Goal: Task Accomplishment & Management: Manage account settings

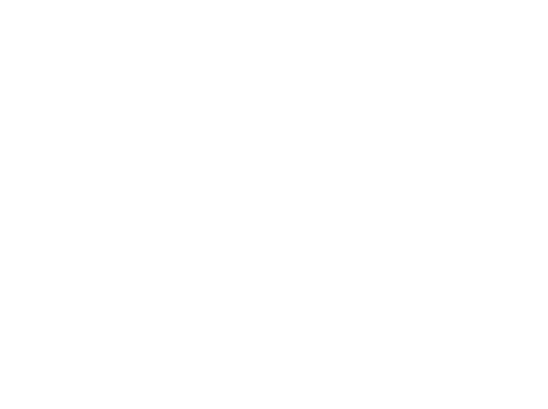
click at [269, 0] on html "Loading × Sorry to interrupt CSS Error Refresh" at bounding box center [274, 0] width 548 height 0
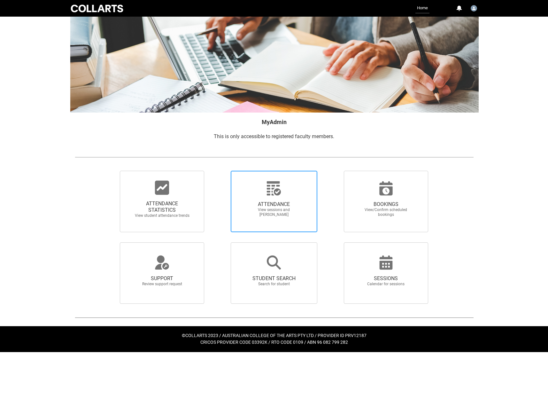
click at [280, 202] on span "ATTENDANCE" at bounding box center [274, 204] width 56 height 6
click at [220, 171] on input "ATTENDANCE View sessions and [PERSON_NAME]" at bounding box center [220, 170] width 0 height 0
radio input "true"
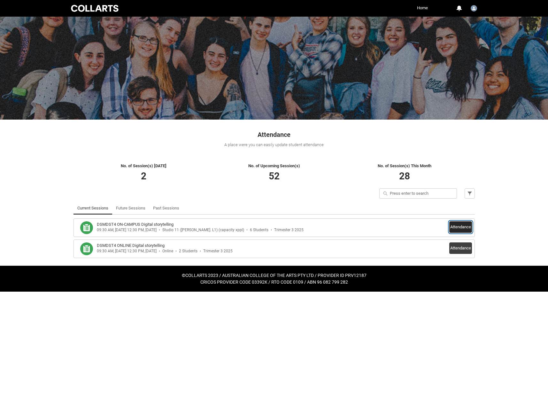
click at [460, 227] on button "Attendance" at bounding box center [461, 227] width 23 height 12
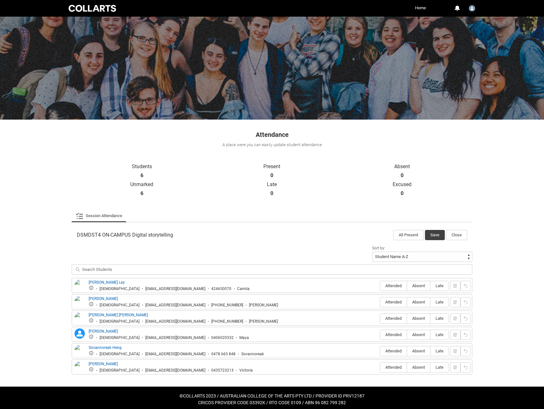
scroll to position [4, 0]
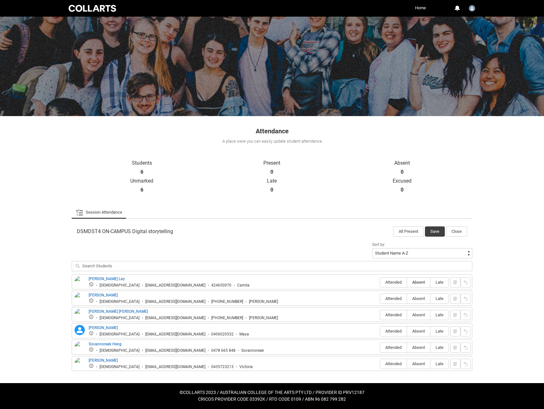
click at [419, 284] on span "Absent" at bounding box center [418, 282] width 23 height 5
click at [407, 282] on input "Absent" at bounding box center [406, 282] width 0 height 0
type lightning-radio-group "Absent"
radio input "true"
click at [388, 302] on label "Attended" at bounding box center [393, 299] width 27 height 10
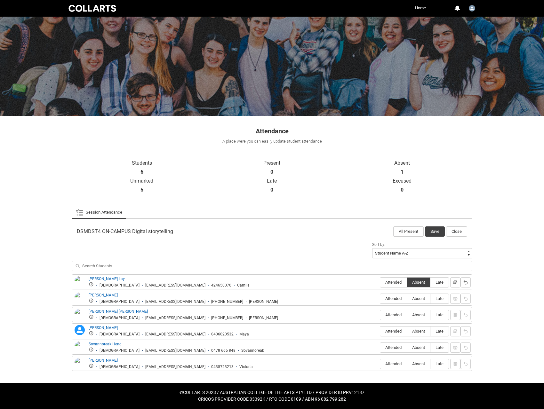
click at [380, 299] on input "Attended" at bounding box center [380, 298] width 0 height 0
type lightning-radio-group "Attended"
radio input "true"
click at [393, 315] on span "Attended" at bounding box center [393, 314] width 27 height 5
click at [380, 315] on input "Attended" at bounding box center [380, 315] width 0 height 0
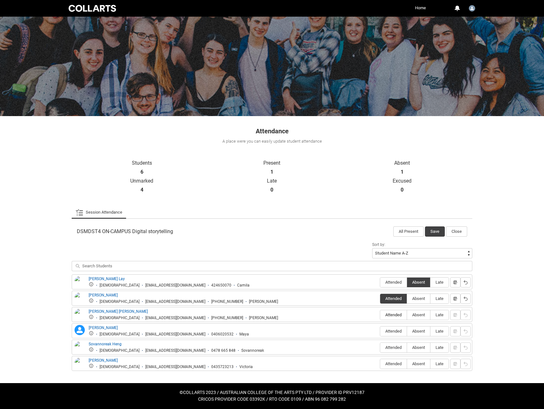
type lightning-radio-group "Attended"
radio input "true"
click at [418, 331] on span "Absent" at bounding box center [418, 331] width 23 height 5
click at [407, 331] on input "Absent" at bounding box center [406, 331] width 0 height 0
type lightning-radio-group "Absent"
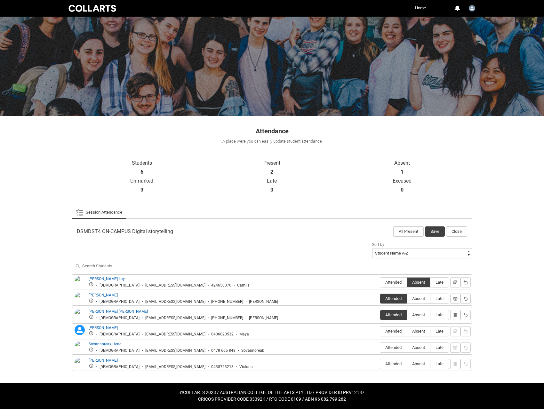
radio input "true"
click at [419, 350] on span "Absent" at bounding box center [418, 347] width 23 height 5
click at [407, 348] on input "Absent" at bounding box center [406, 347] width 0 height 0
type lightning-radio-group "Absent"
radio input "true"
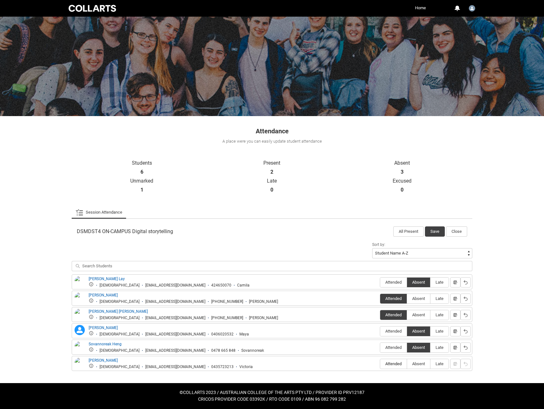
click at [392, 365] on span "Attended" at bounding box center [393, 363] width 27 height 5
click at [380, 364] on input "Attended" at bounding box center [380, 364] width 0 height 0
type lightning-radio-group "Attended"
radio input "true"
click at [433, 230] on button "Save" at bounding box center [435, 231] width 20 height 10
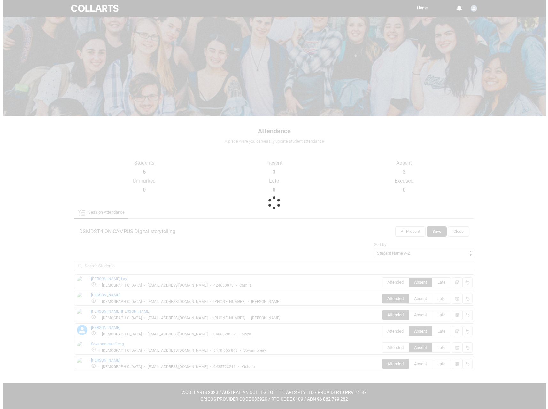
scroll to position [0, 0]
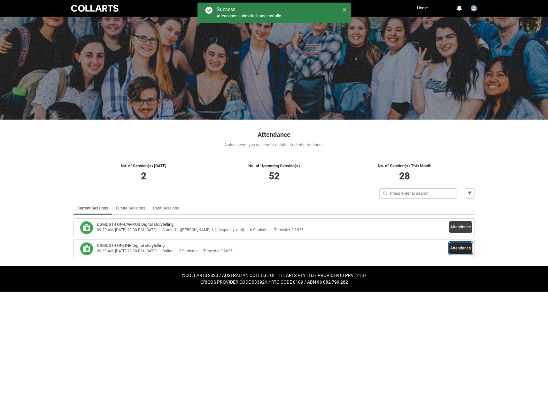
click at [458, 247] on button "Attendance" at bounding box center [461, 248] width 23 height 12
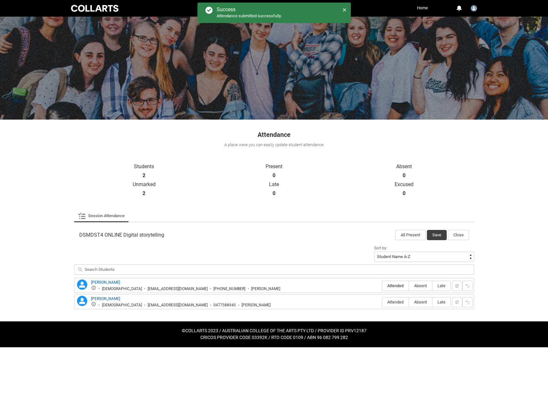
click at [394, 286] on span "Attended" at bounding box center [395, 285] width 27 height 5
click at [382, 286] on input "Attended" at bounding box center [382, 286] width 0 height 0
type lightning-radio-group "Attended"
radio input "true"
click at [416, 302] on span "Absent" at bounding box center [420, 302] width 23 height 5
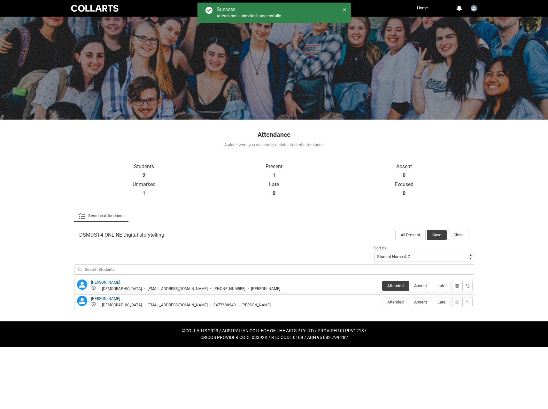
click at [409, 302] on input "Absent" at bounding box center [409, 302] width 0 height 0
type lightning-radio-group "Absent"
radio input "true"
click at [437, 237] on button "Save" at bounding box center [437, 235] width 20 height 10
